Goal: Transaction & Acquisition: Subscribe to service/newsletter

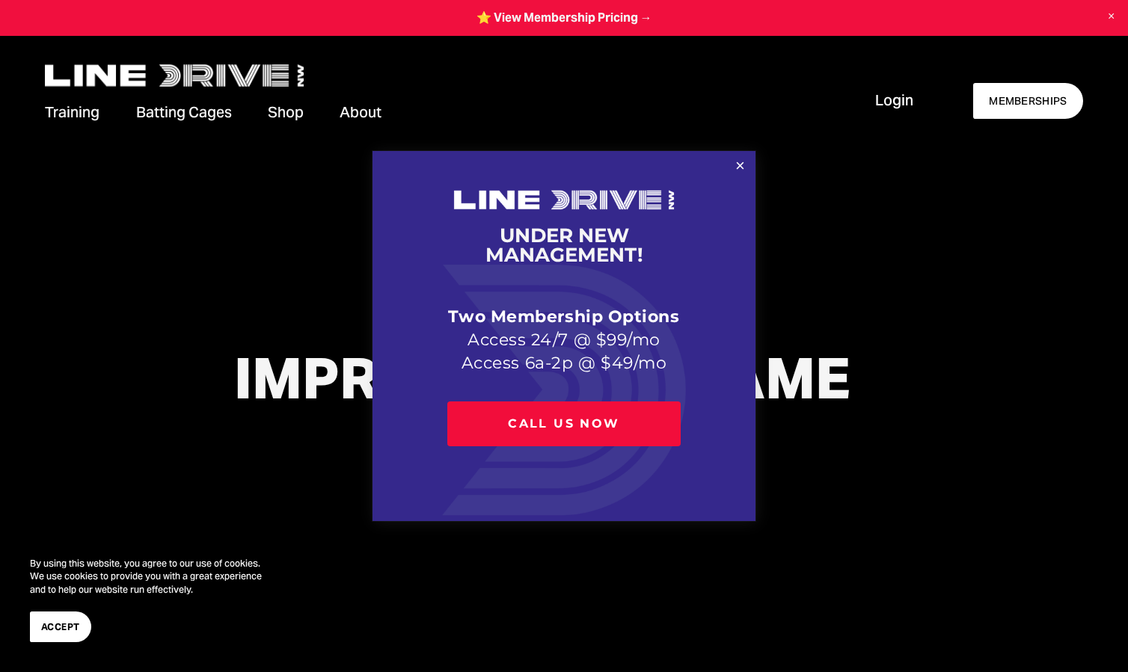
click at [1025, 98] on div at bounding box center [564, 336] width 1128 height 672
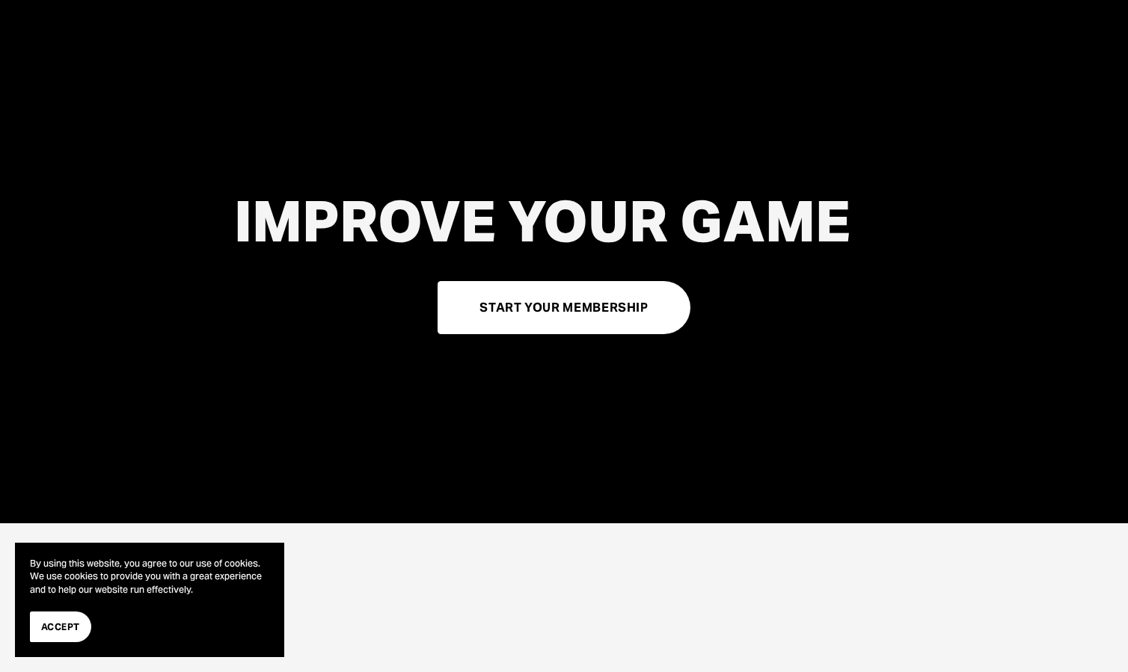
scroll to position [150, 0]
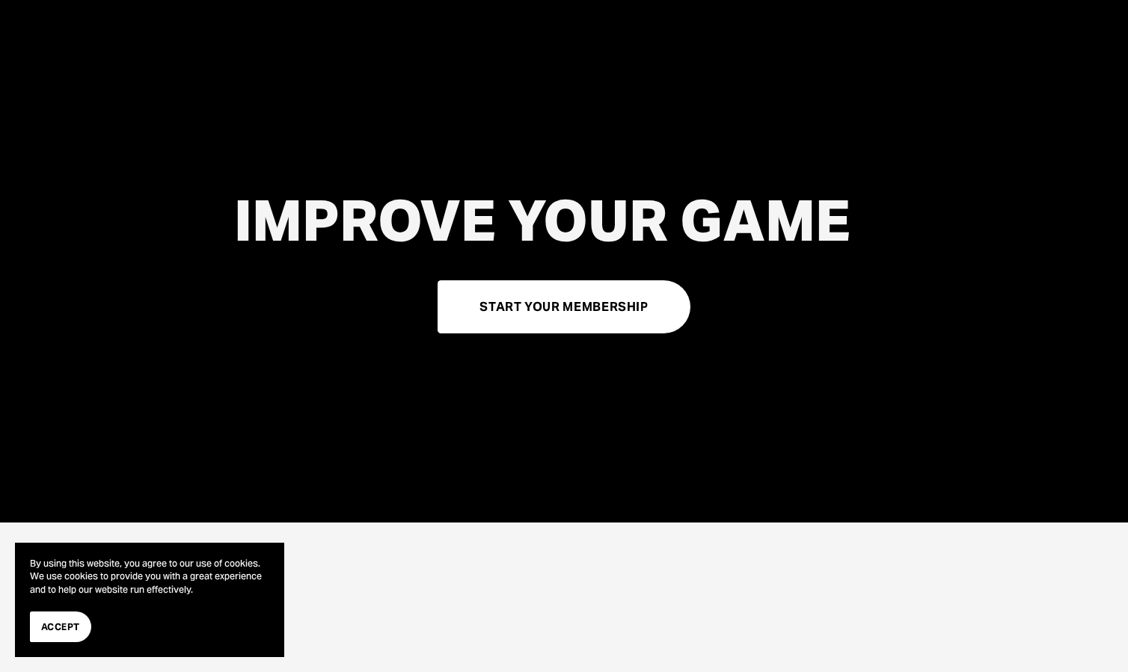
click at [623, 314] on link "START YOUR MEMBERSHIP" at bounding box center [565, 306] width 254 height 53
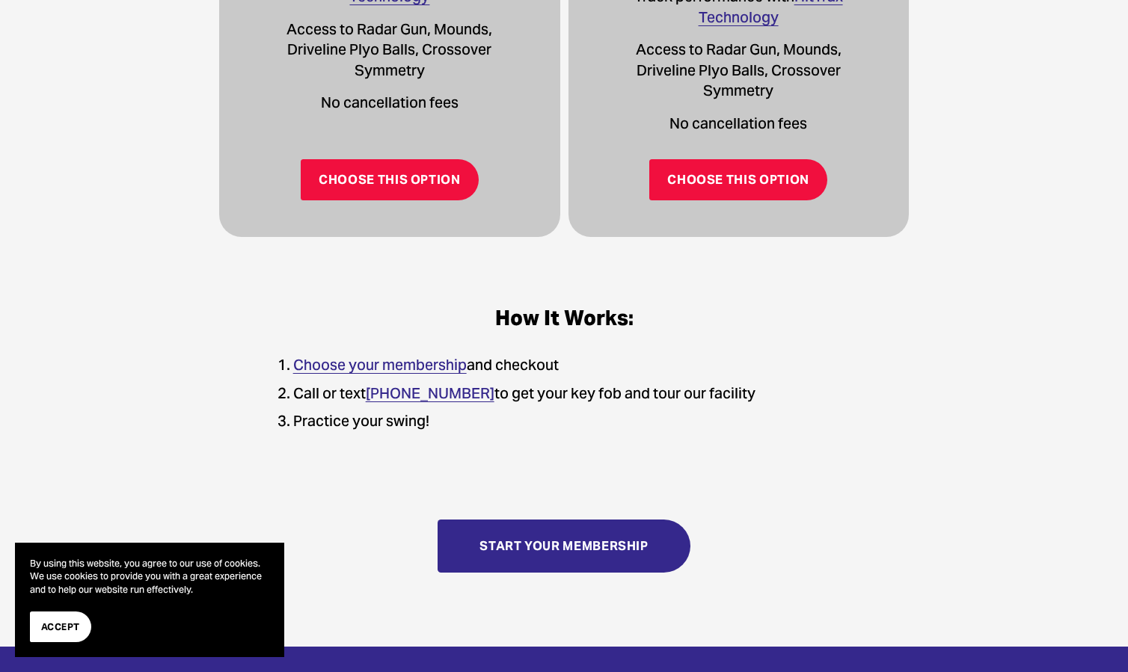
scroll to position [898, 0]
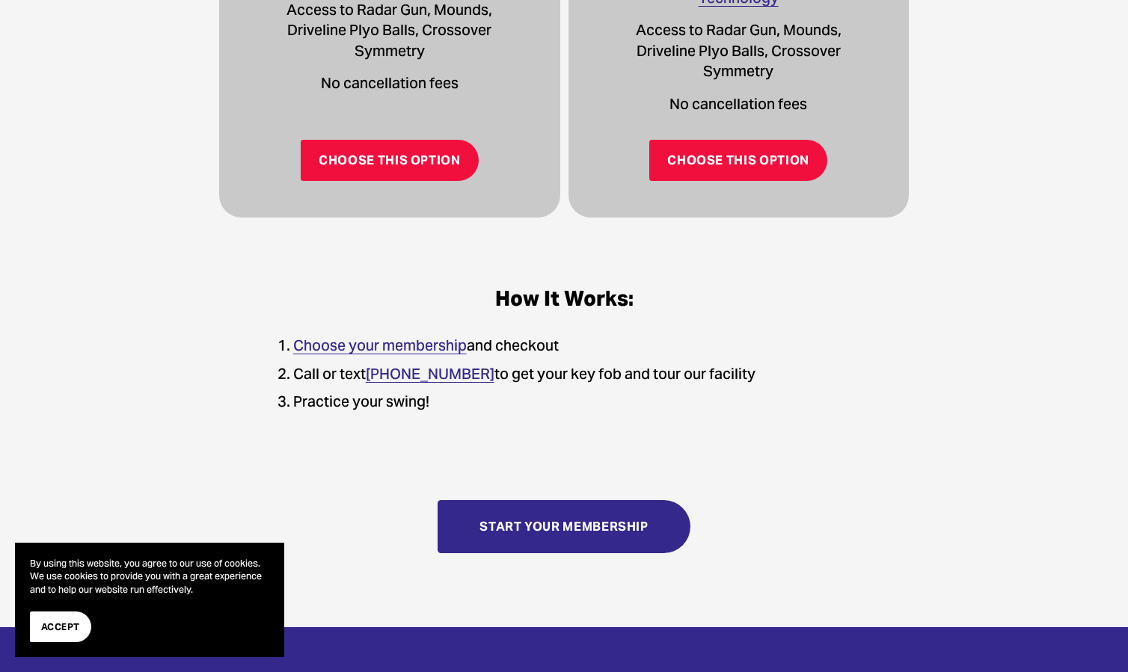
click at [427, 168] on link "Choose This Option" at bounding box center [390, 161] width 178 height 42
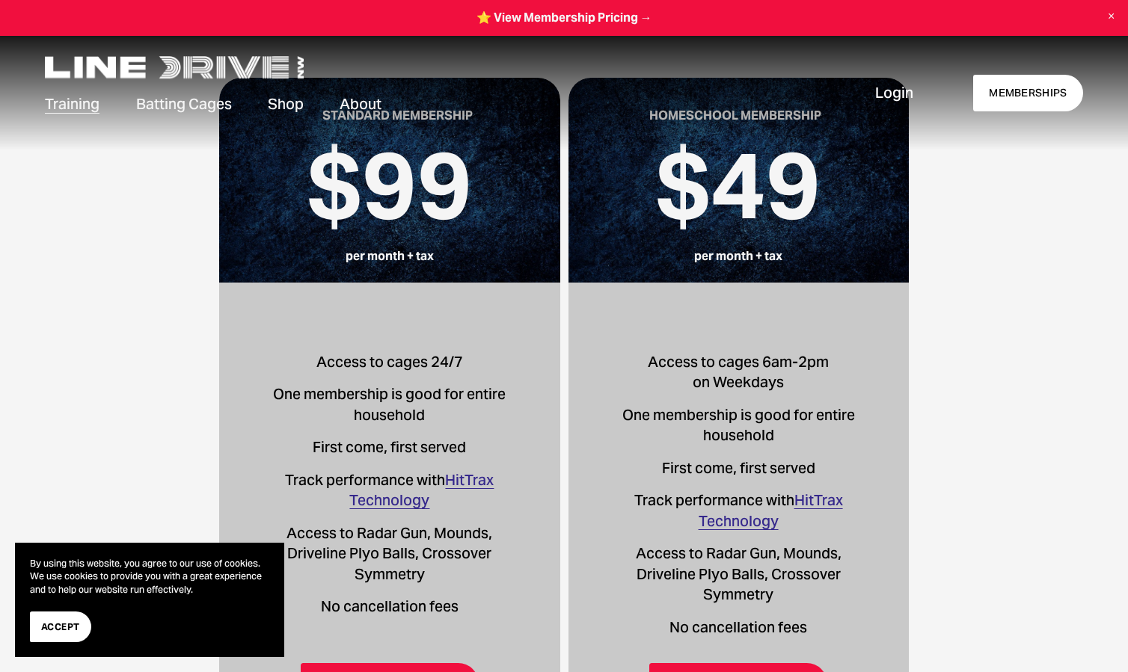
scroll to position [0, 0]
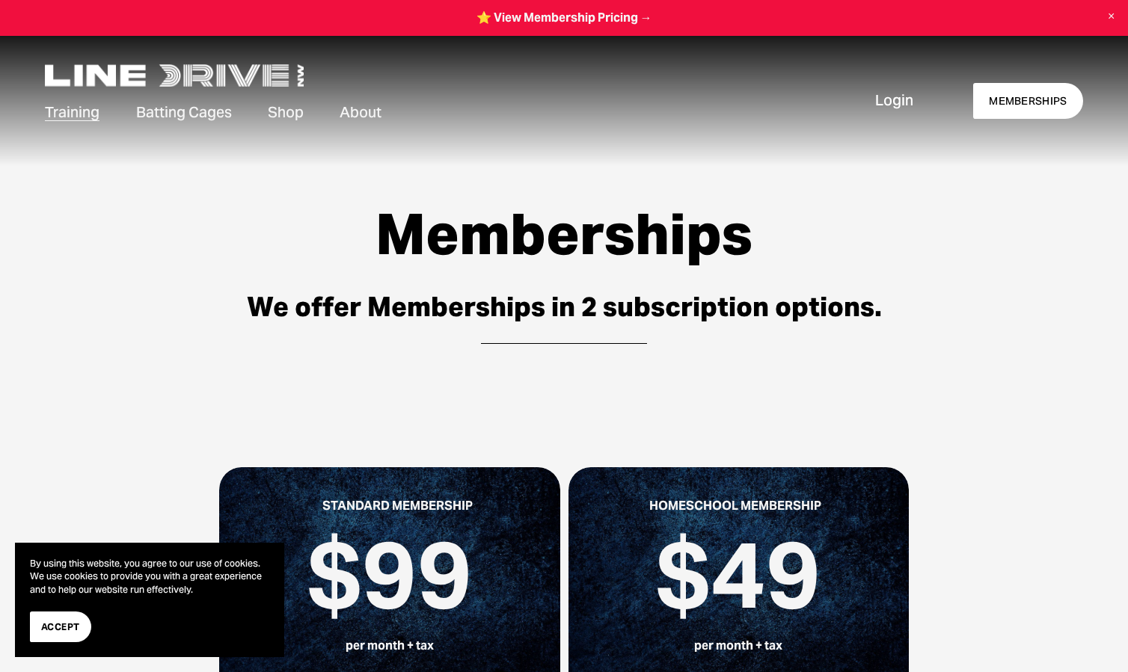
click at [0, 0] on link "Cage Availability" at bounding box center [0, 0] width 0 height 0
